Goal: Task Accomplishment & Management: Manage account settings

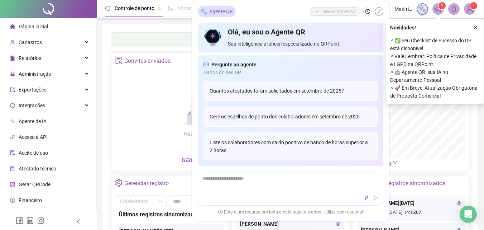
click at [381, 11] on icon "shrink" at bounding box center [378, 11] width 5 height 5
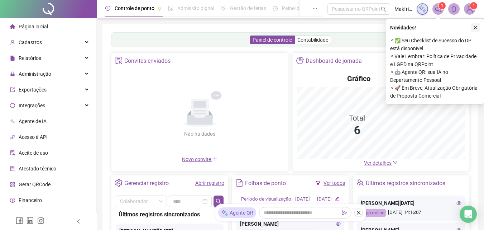
click at [475, 27] on icon "close" at bounding box center [475, 28] width 4 height 4
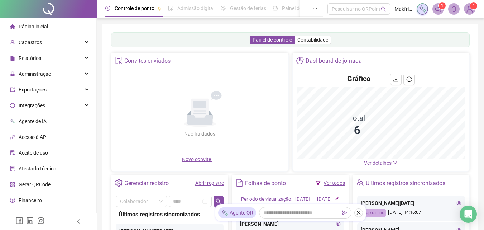
click at [40, 24] on span "Página inicial" at bounding box center [33, 27] width 29 height 6
click at [204, 186] on main "Convites enviados Não há dados Não há dados Novo convite Dashboard de jornada G…" at bounding box center [290, 179] width 358 height 253
click at [207, 155] on div "Não há dados Não há dados" at bounding box center [200, 114] width 168 height 82
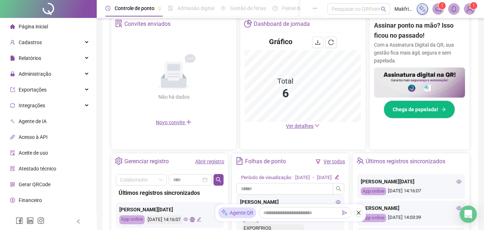
scroll to position [143, 0]
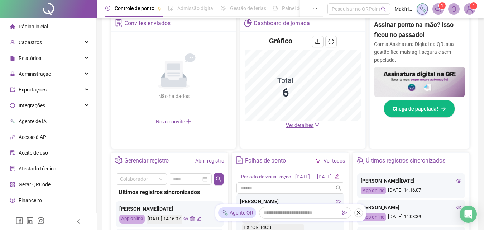
click at [216, 161] on link "Abrir registro" at bounding box center [209, 161] width 29 height 6
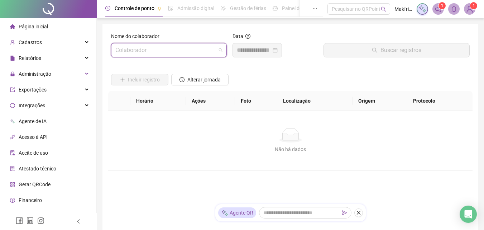
click at [169, 47] on input "search" at bounding box center [165, 50] width 101 height 14
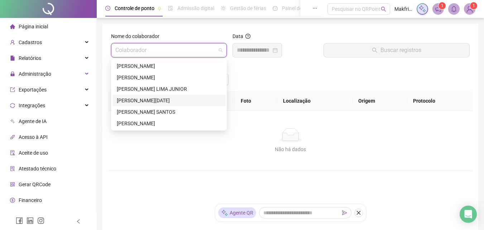
click at [148, 101] on div "[PERSON_NAME][DATE]" at bounding box center [169, 100] width 104 height 8
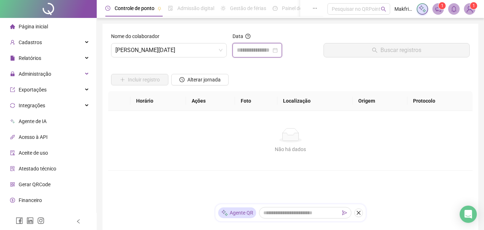
click at [260, 52] on input at bounding box center [254, 50] width 34 height 9
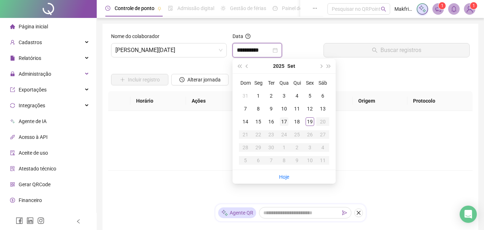
type input "**********"
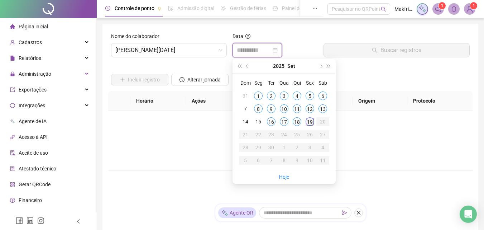
type input "**********"
click at [309, 122] on div "19" at bounding box center [309, 121] width 9 height 9
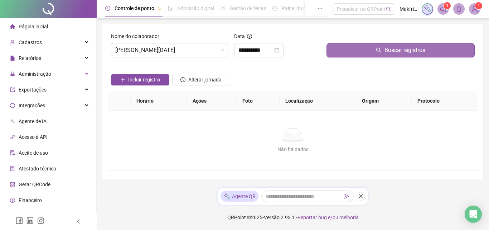
click at [416, 47] on span "Buscar registros" at bounding box center [405, 50] width 41 height 9
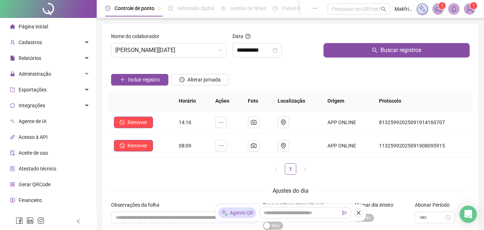
click at [295, 24] on div "**********" at bounding box center [290, 140] width 376 height 233
click at [43, 78] on span "Administração" at bounding box center [30, 74] width 41 height 14
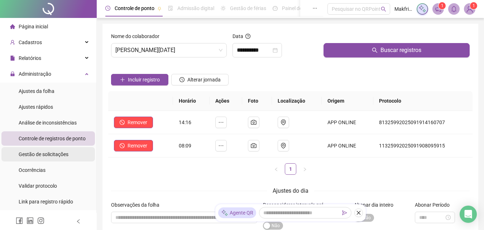
click at [52, 155] on span "Gestão de solicitações" at bounding box center [44, 154] width 50 height 6
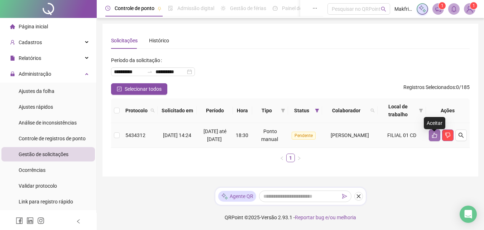
click at [434, 138] on icon "like" at bounding box center [435, 135] width 6 height 6
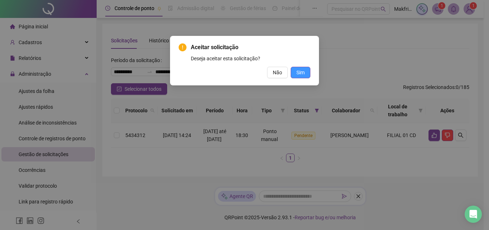
click at [302, 73] on span "Sim" at bounding box center [301, 72] width 8 height 8
